Goal: Task Accomplishment & Management: Manage account settings

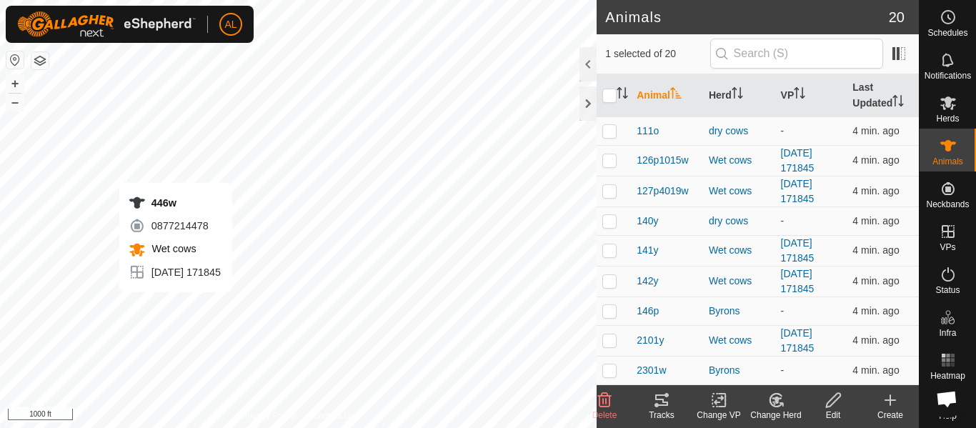
checkbox input "true"
checkbox input "false"
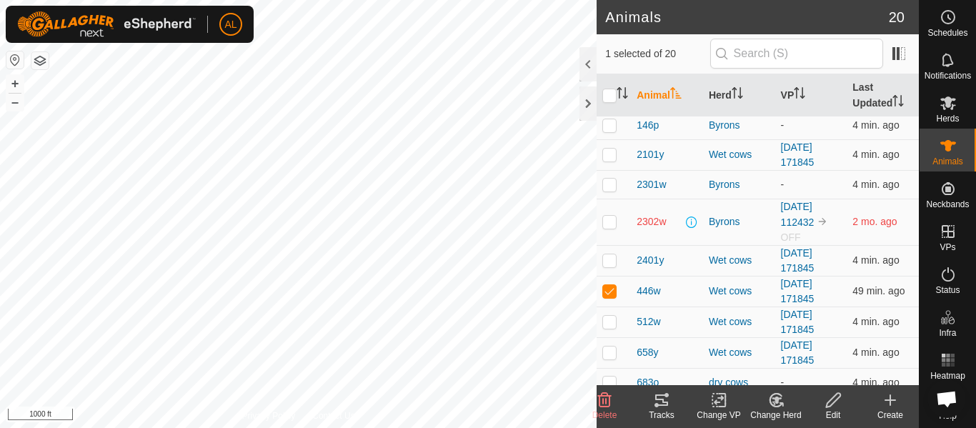
scroll to position [192, 0]
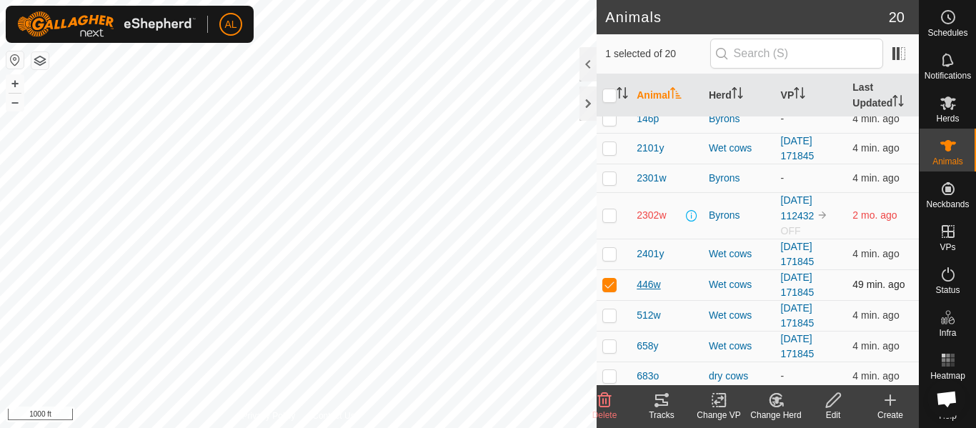
click at [640, 284] on span "446w" at bounding box center [649, 284] width 24 height 15
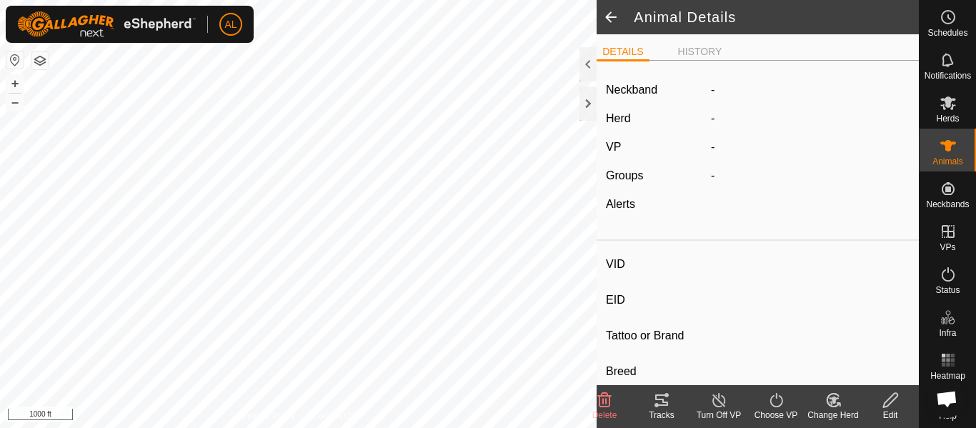
type input "446w"
type input "-"
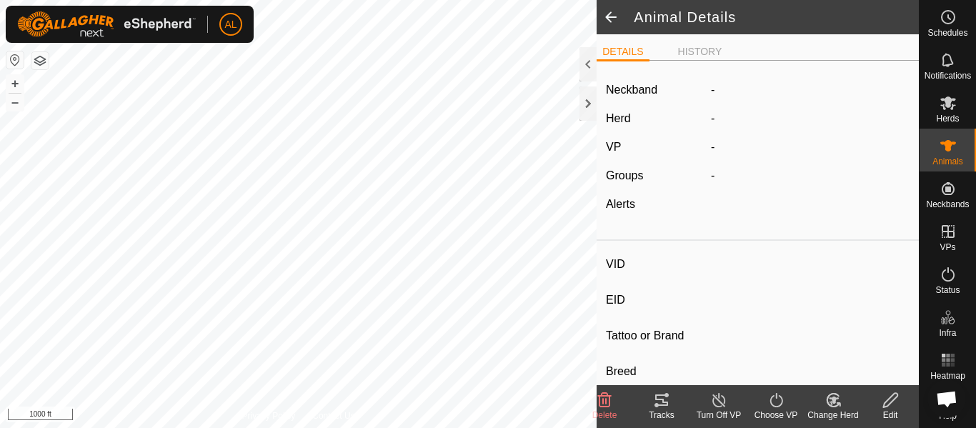
type input "-"
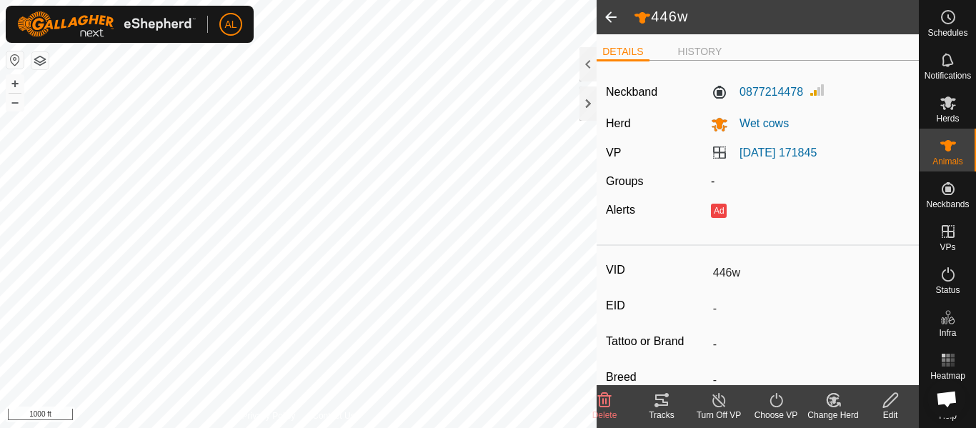
click at [716, 411] on div "Turn Off VP" at bounding box center [718, 415] width 57 height 13
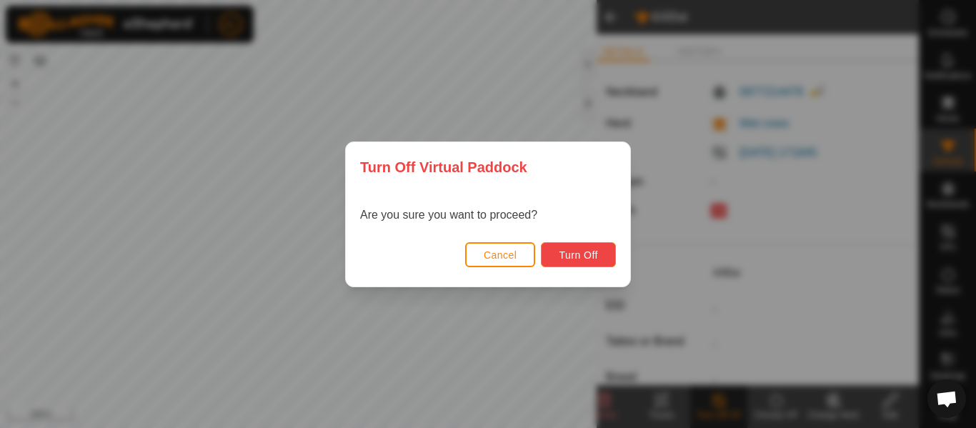
click at [574, 264] on button "Turn Off" at bounding box center [578, 254] width 75 height 25
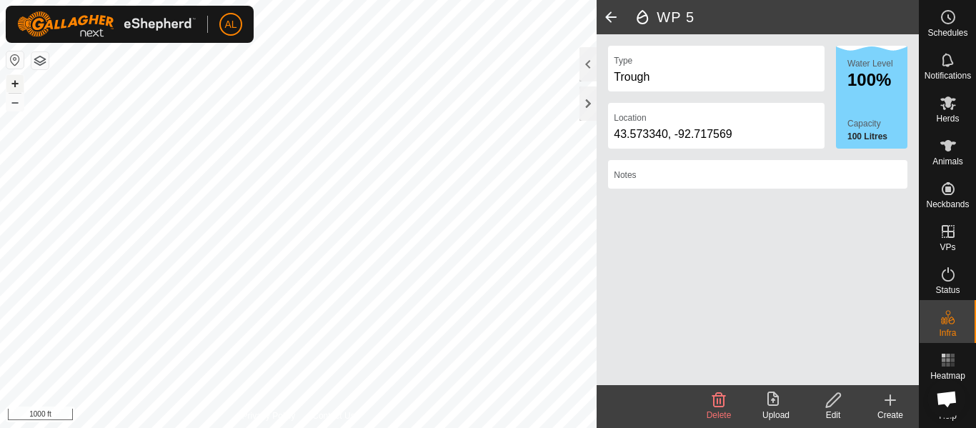
click at [20, 79] on button "+" at bounding box center [14, 83] width 17 height 17
click at [71, 19] on div "AL Schedules Notifications Herds Animals Neckbands VPs Status Infra Heatmap Hel…" at bounding box center [488, 214] width 976 height 428
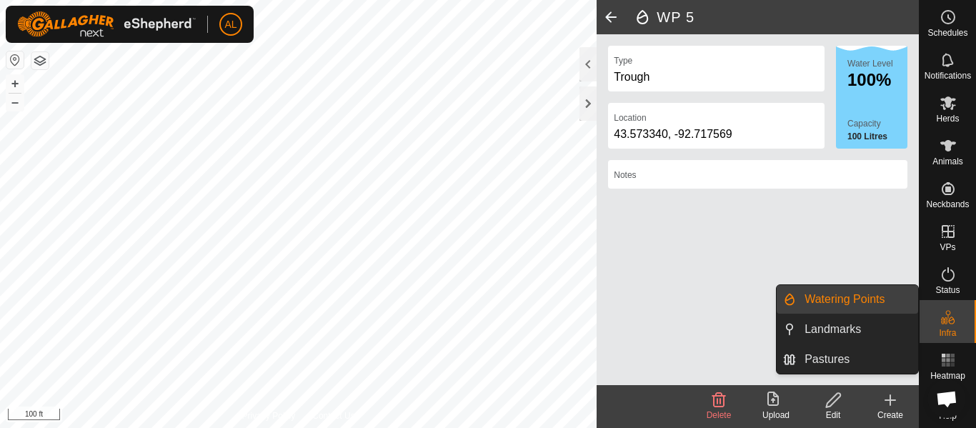
click at [943, 330] on span "Infra" at bounding box center [947, 333] width 17 height 9
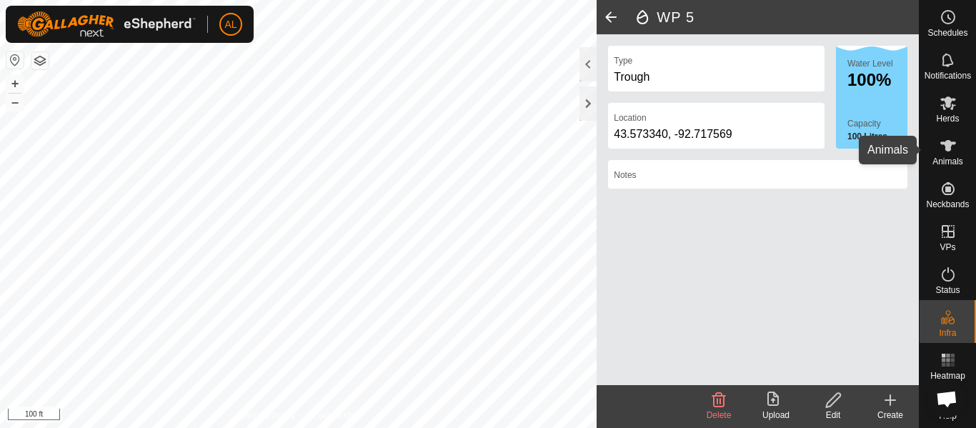
click at [949, 159] on span "Animals" at bounding box center [947, 161] width 31 height 9
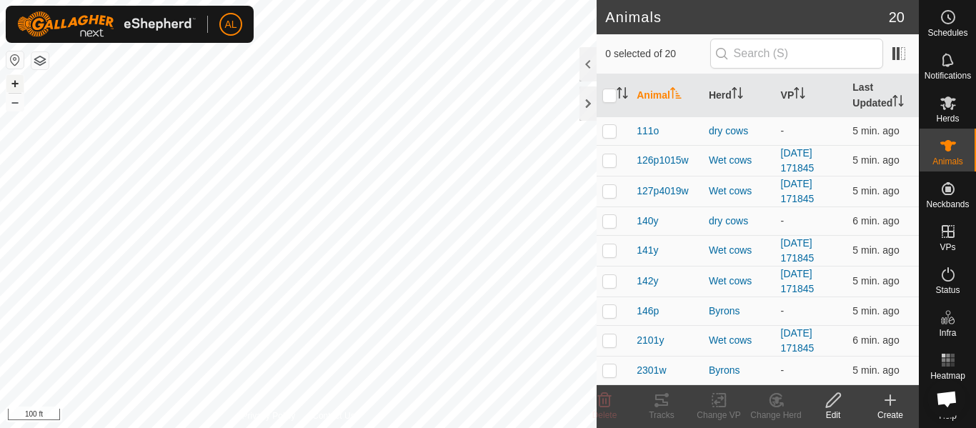
drag, startPoint x: 614, startPoint y: 203, endPoint x: 12, endPoint y: 84, distance: 614.0
click at [12, 84] on button "+" at bounding box center [14, 83] width 17 height 17
click at [14, 101] on button "–" at bounding box center [14, 102] width 17 height 17
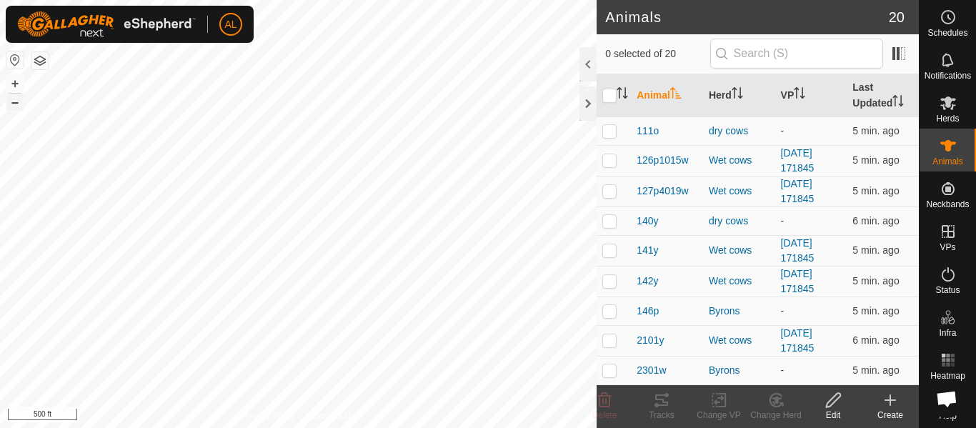
click at [14, 101] on button "–" at bounding box center [14, 102] width 17 height 17
click at [14, 87] on button "+" at bounding box center [14, 83] width 17 height 17
click at [92, 161] on div "140y 0443490963 dry cows - + – ⇧ i 500 ft" at bounding box center [298, 214] width 597 height 428
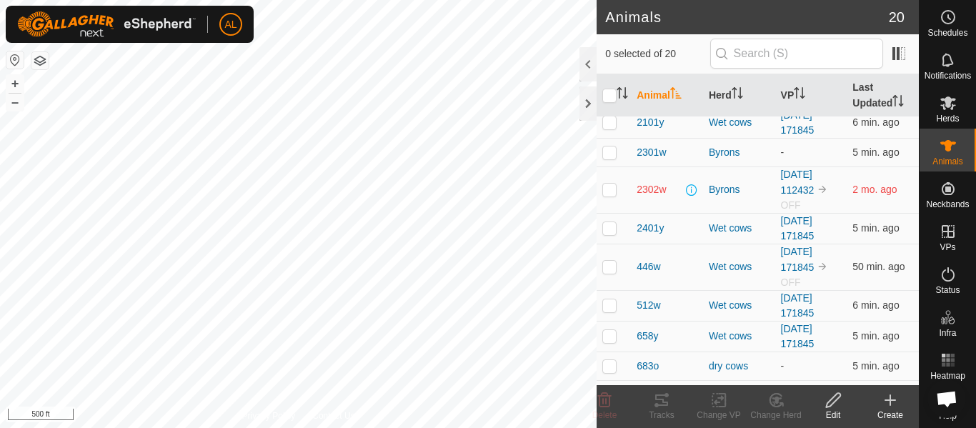
scroll to position [220, 0]
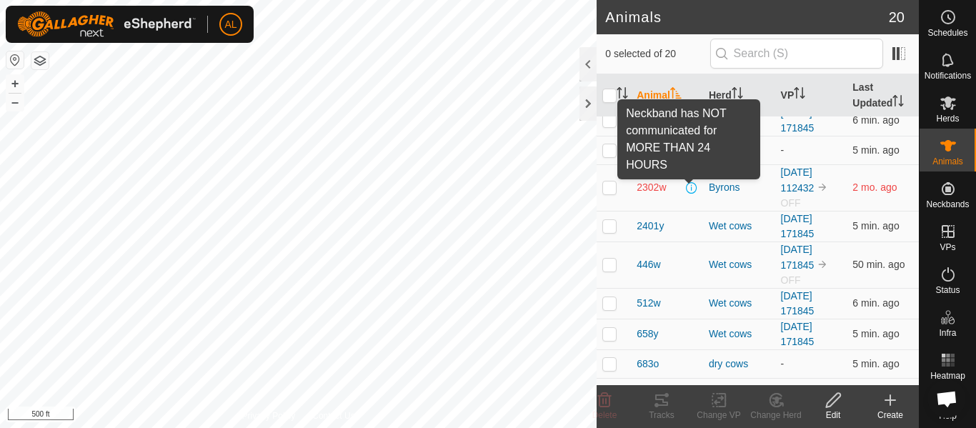
click at [692, 187] on span at bounding box center [691, 187] width 11 height 11
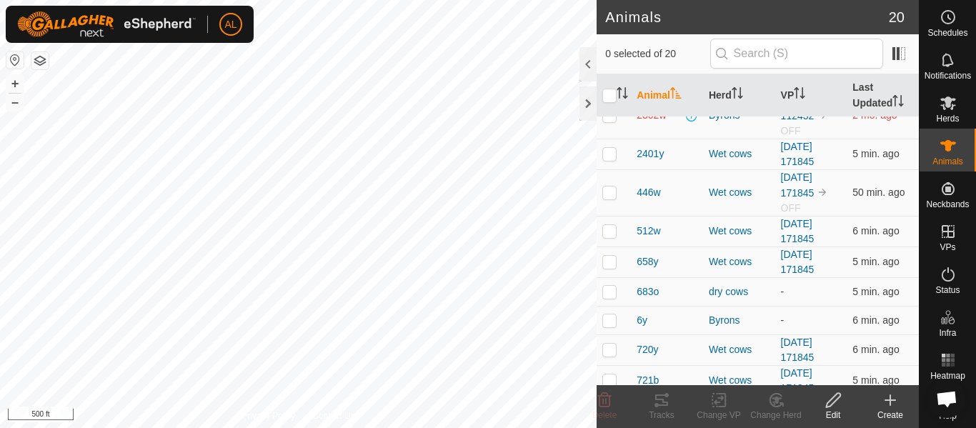
scroll to position [365, 0]
